Goal: Task Accomplishment & Management: Use online tool/utility

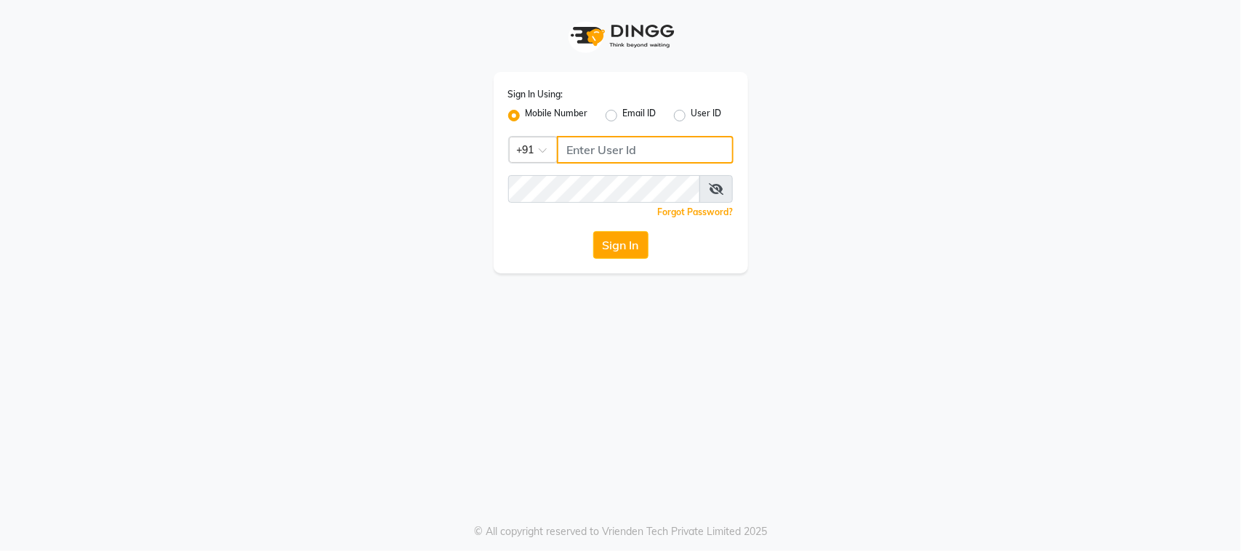
click at [604, 140] on input "Username" at bounding box center [645, 150] width 177 height 28
type input "9988992029"
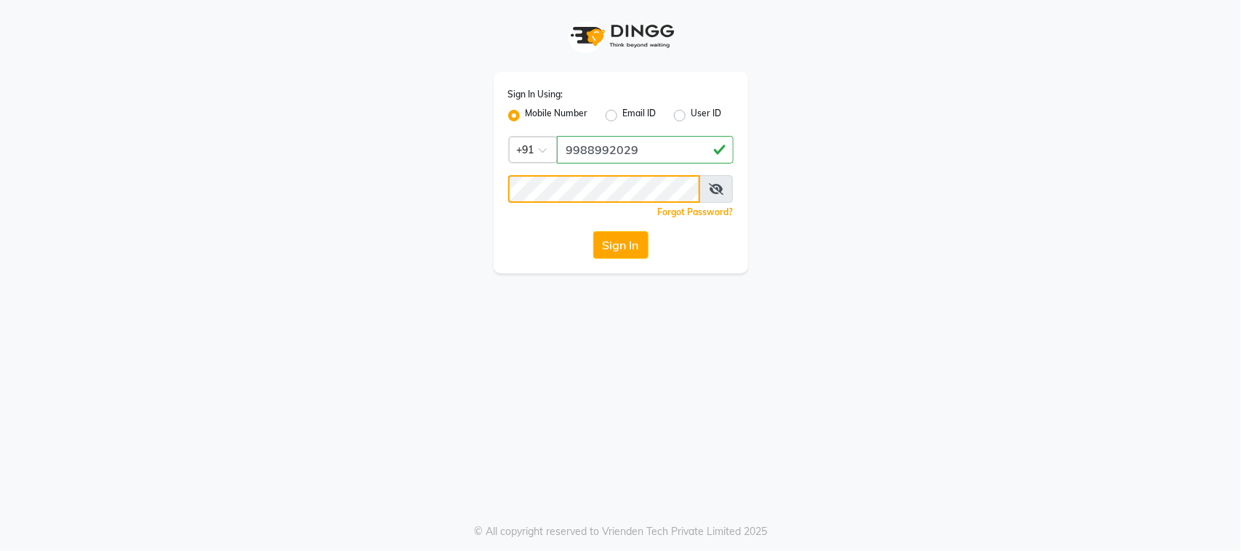
click at [593, 231] on button "Sign In" at bounding box center [620, 245] width 55 height 28
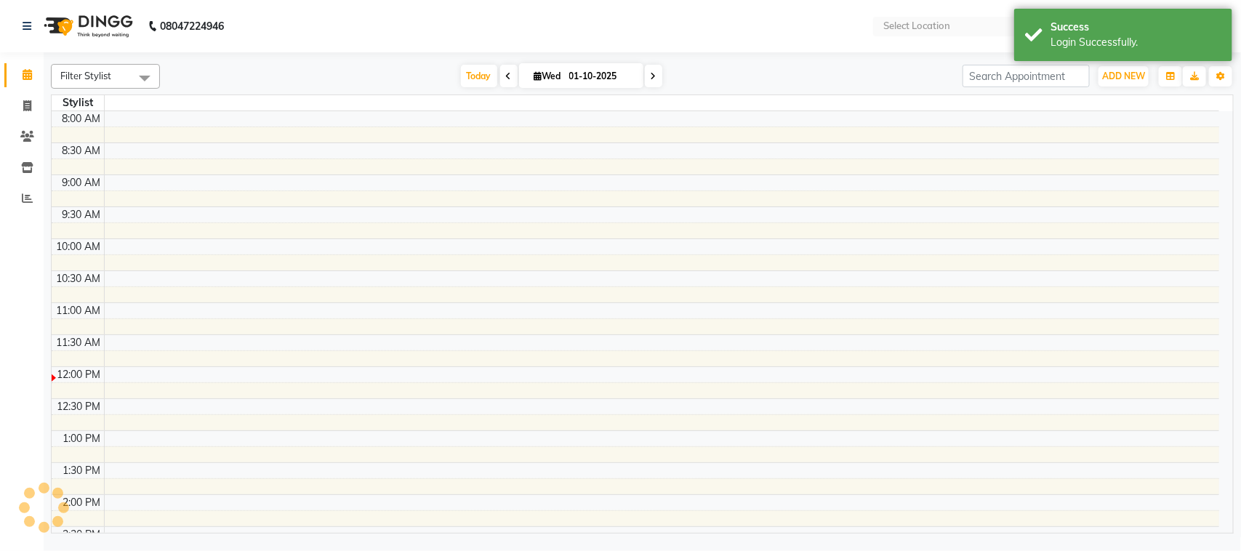
select select "en"
